Goal: Navigation & Orientation: Understand site structure

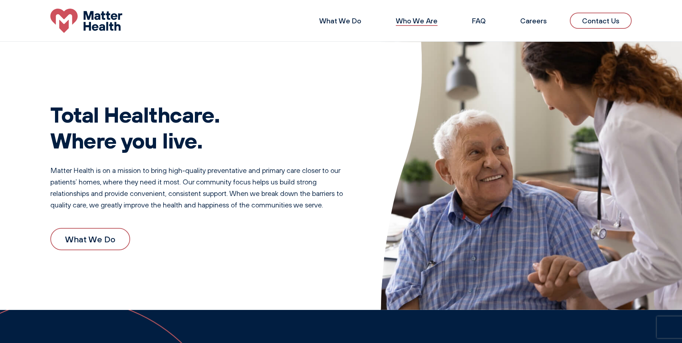
click at [416, 20] on link "Who We Are" at bounding box center [417, 20] width 42 height 9
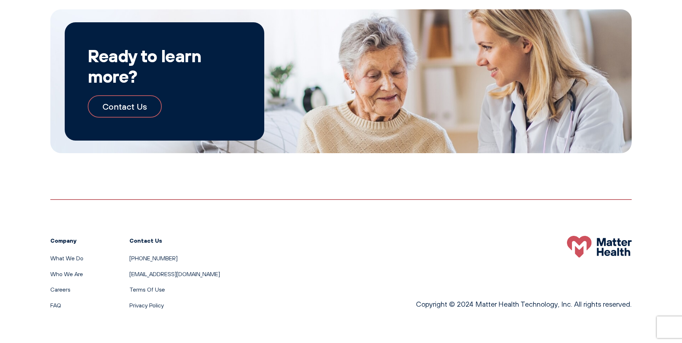
scroll to position [823, 0]
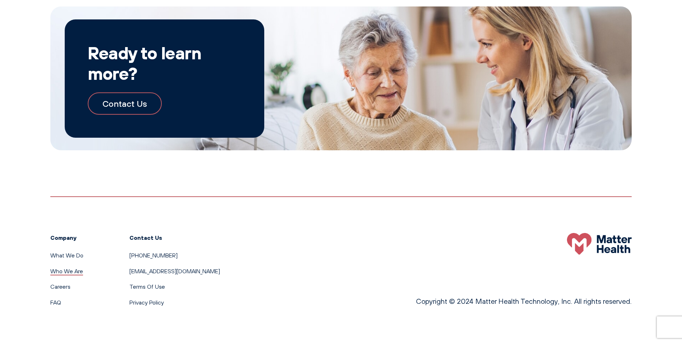
click at [64, 270] on link "Who We Are" at bounding box center [66, 270] width 33 height 7
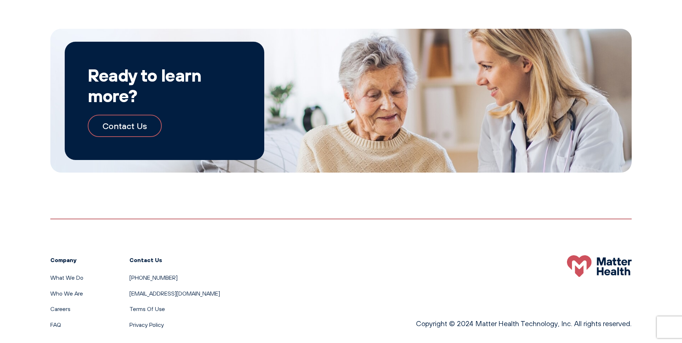
scroll to position [823, 0]
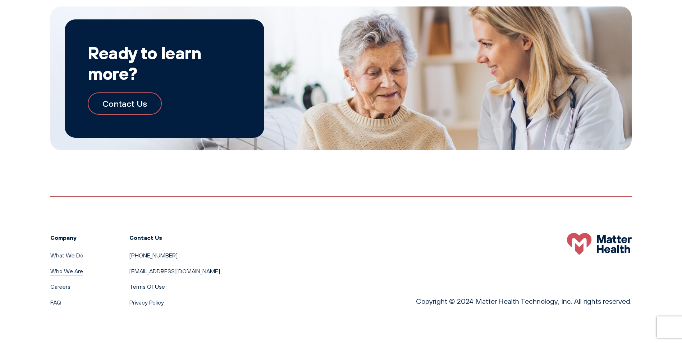
click at [64, 270] on link "Who We Are" at bounding box center [66, 270] width 33 height 7
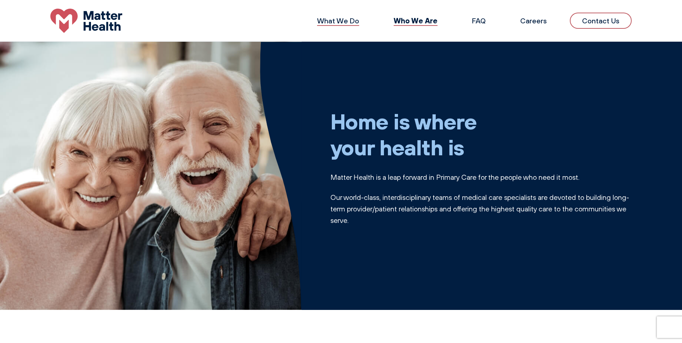
click at [329, 23] on link "What We Do" at bounding box center [338, 20] width 42 height 9
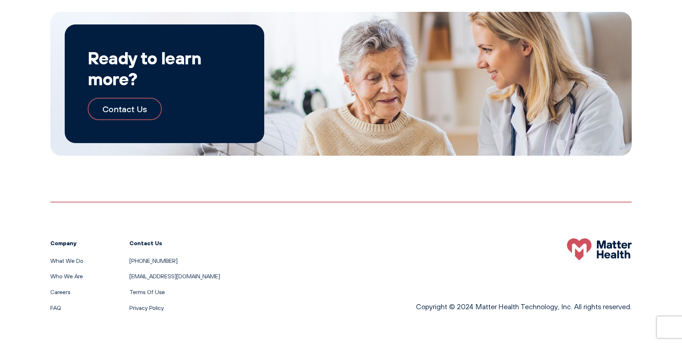
scroll to position [775, 0]
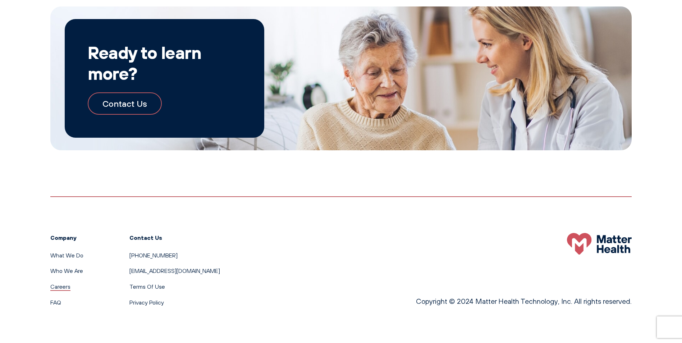
click at [56, 290] on link "Careers" at bounding box center [60, 286] width 20 height 7
